Goal: Navigation & Orientation: Find specific page/section

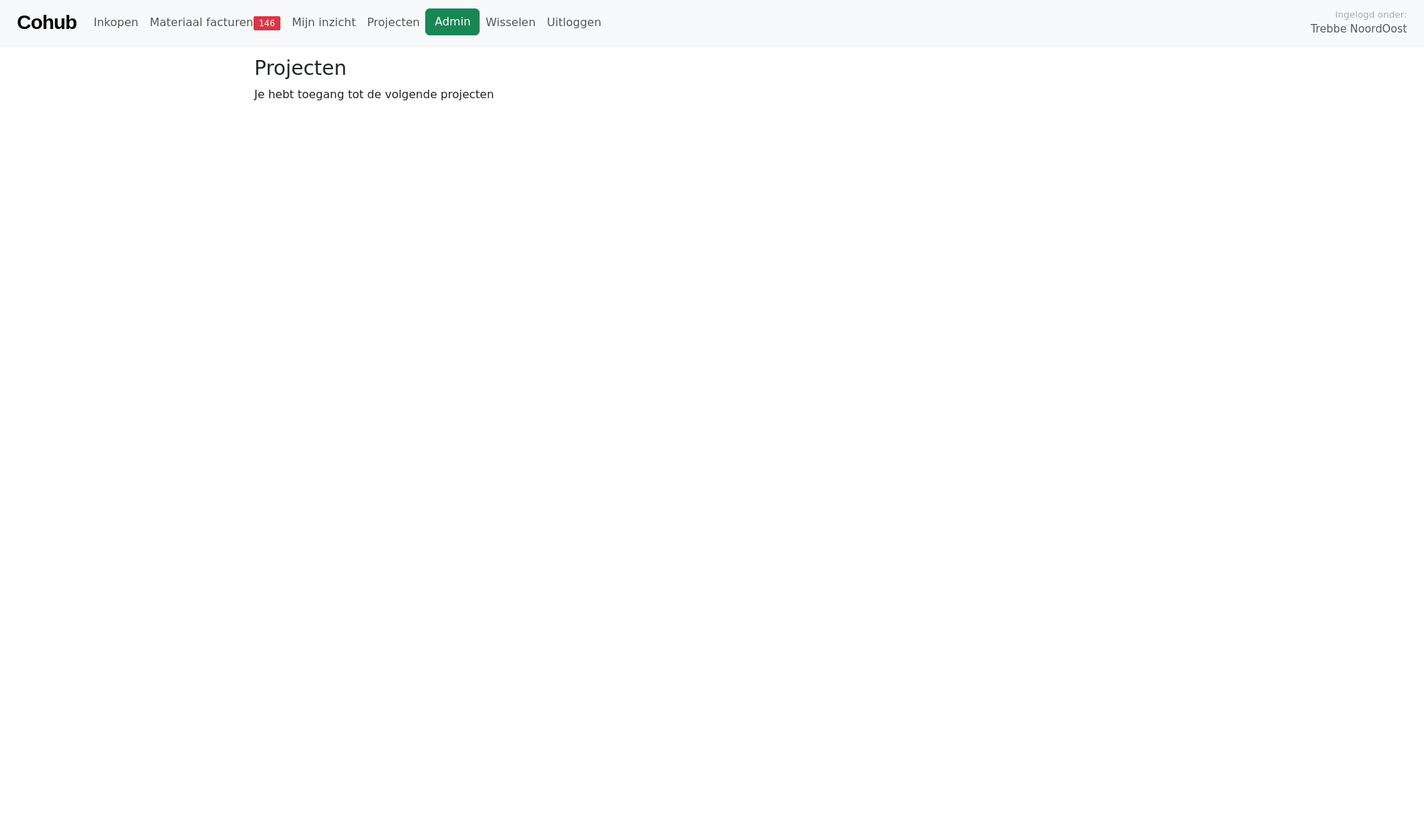
click at [460, 29] on link "Admin" at bounding box center [452, 22] width 55 height 27
click at [487, 26] on link "Wisselen" at bounding box center [511, 23] width 61 height 28
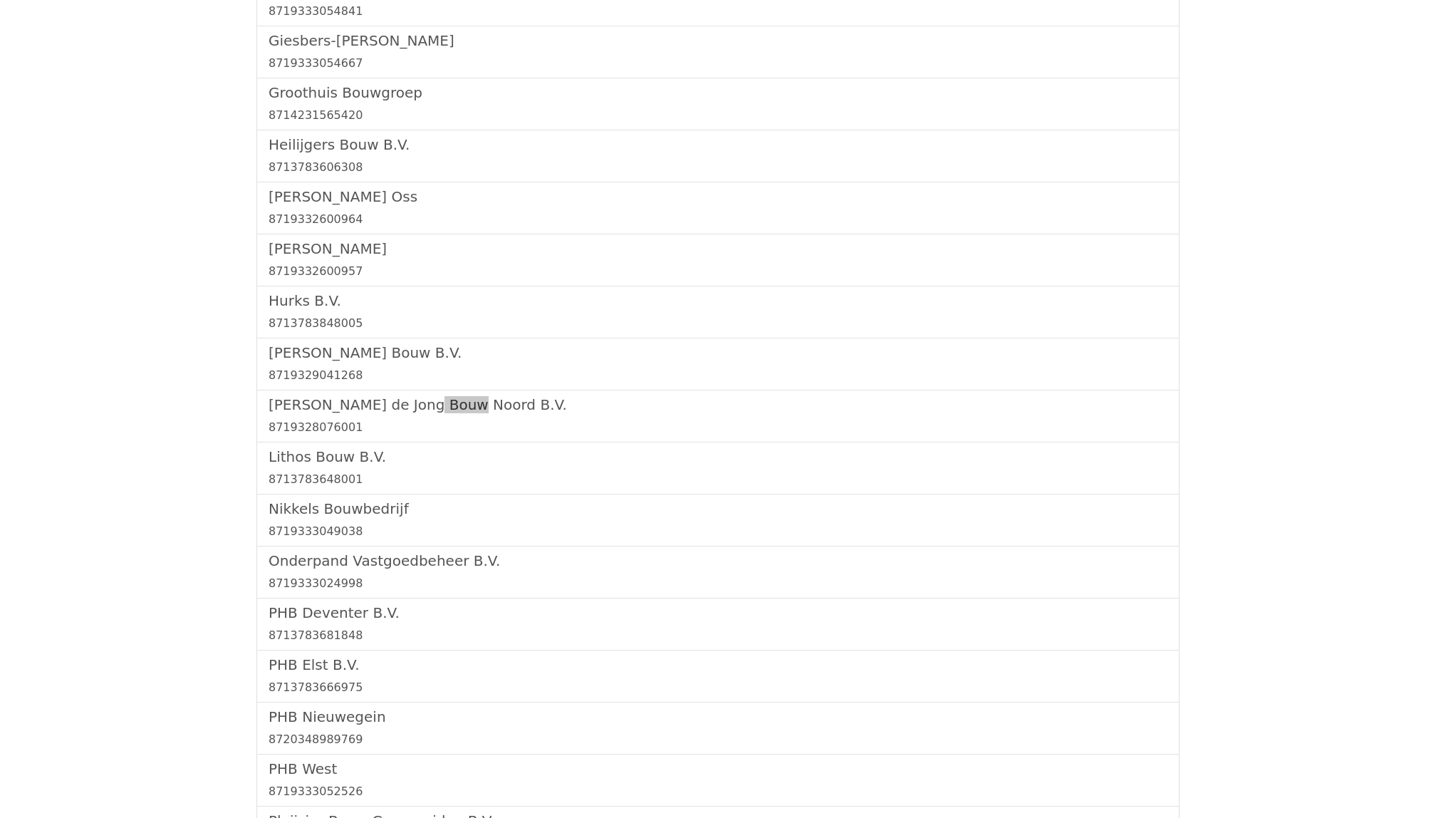
scroll to position [1504, 0]
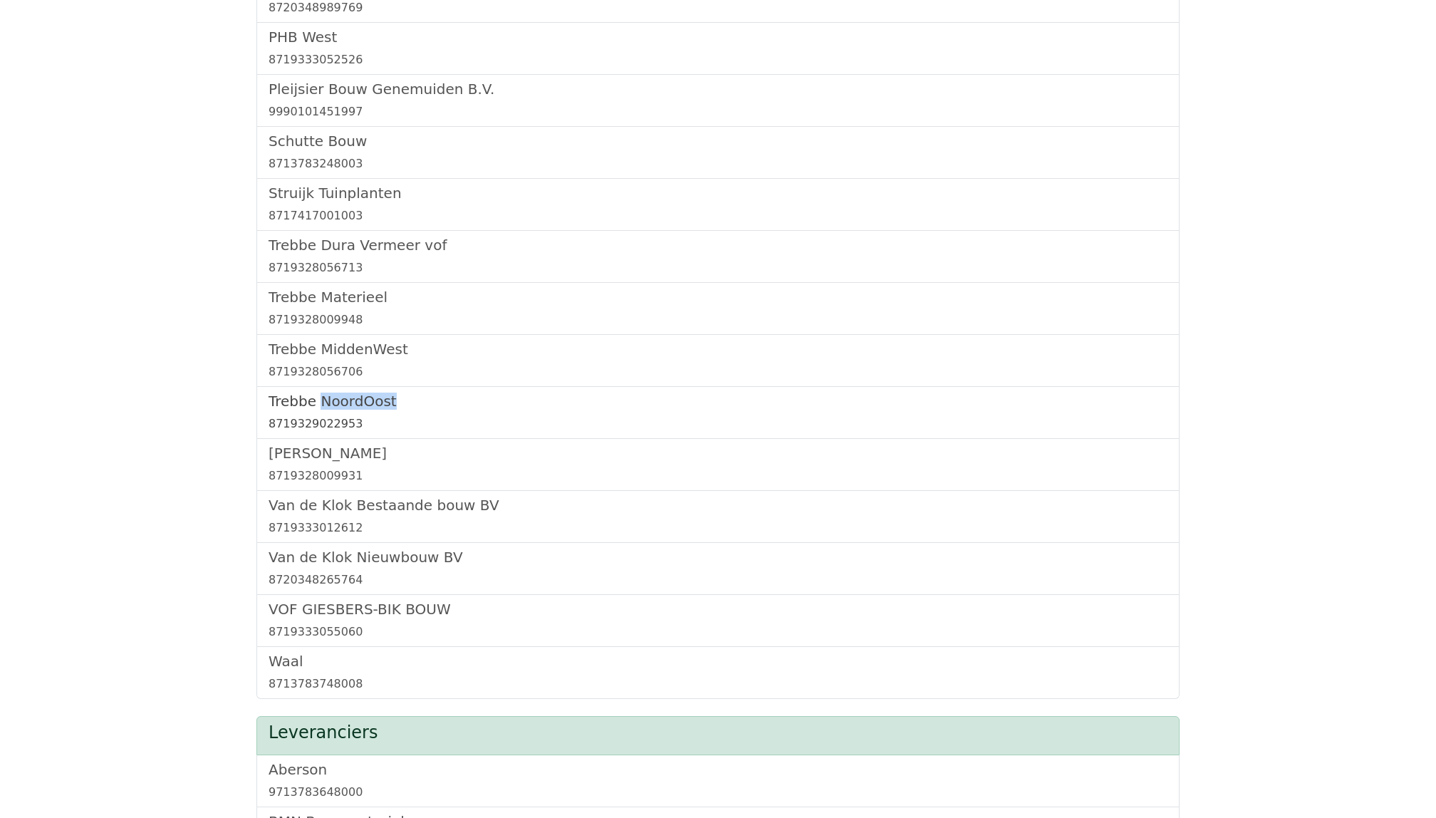
click at [330, 409] on h5 "Trebbe NoordOost" at bounding box center [717, 400] width 899 height 17
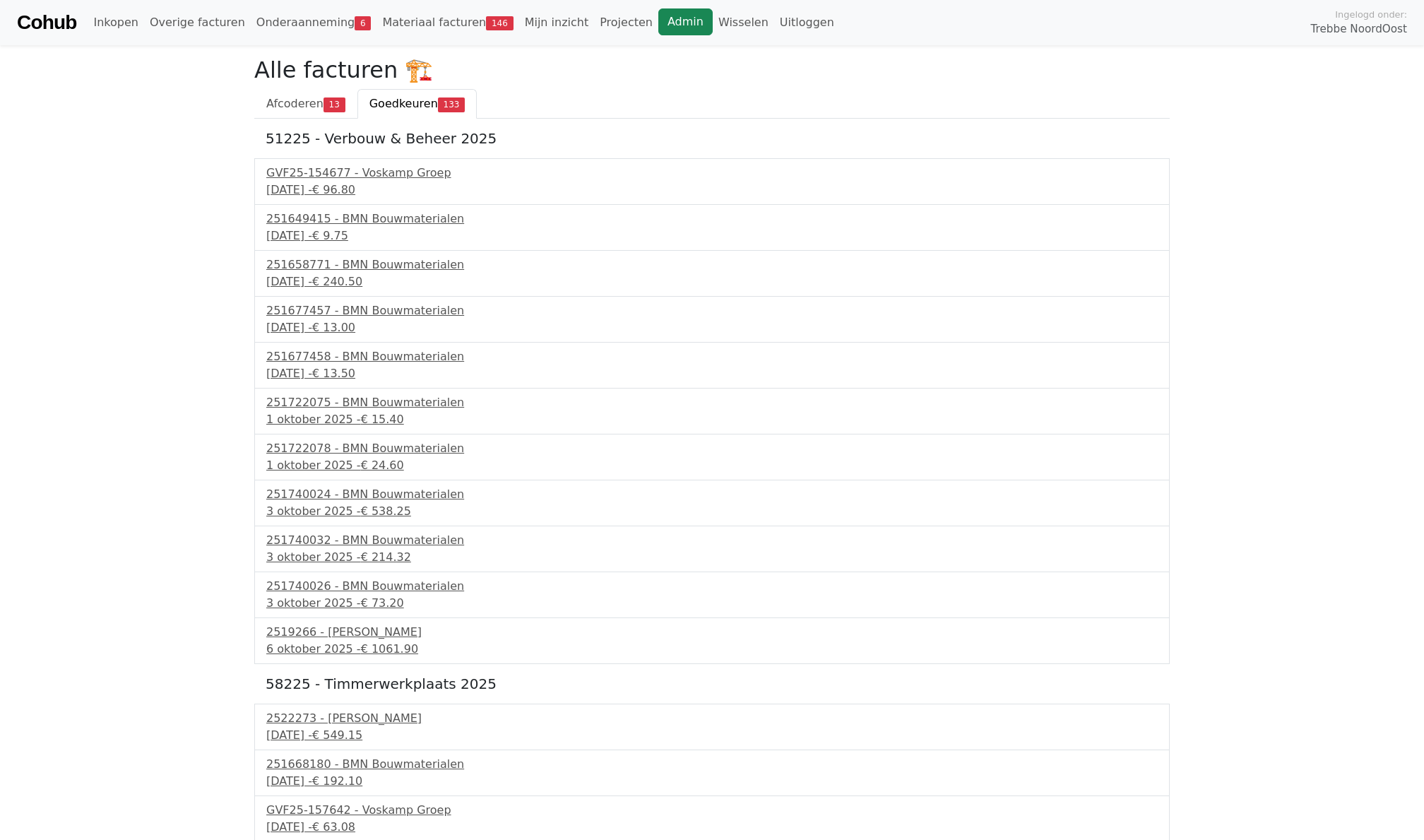
click at [658, 32] on link "Admin" at bounding box center [685, 22] width 55 height 27
